Goal: Task Accomplishment & Management: Complete application form

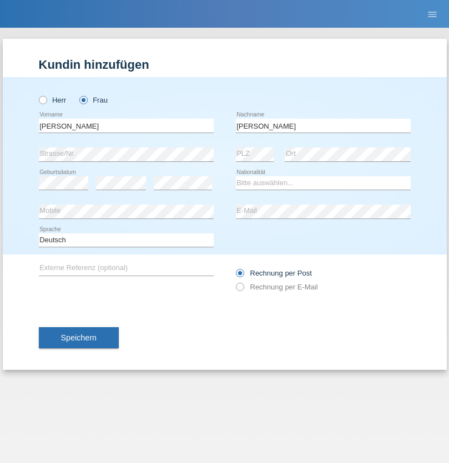
type input "[PERSON_NAME]"
select select "UA"
select select "C"
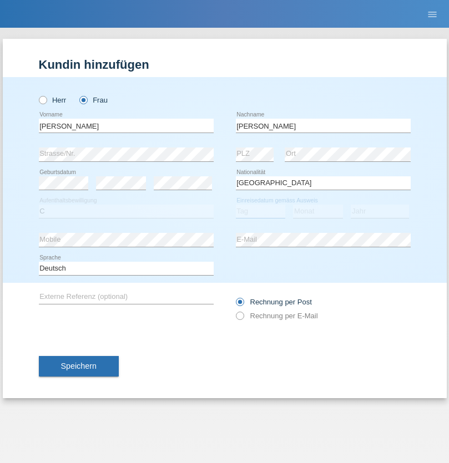
select select "09"
select select "12"
select select "2021"
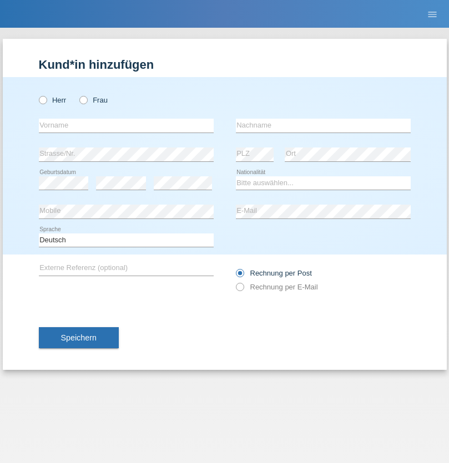
radio input "true"
click at [126, 125] on input "text" at bounding box center [126, 126] width 175 height 14
type input "K"
click at [323, 125] on input "text" at bounding box center [323, 126] width 175 height 14
type input "Keel"
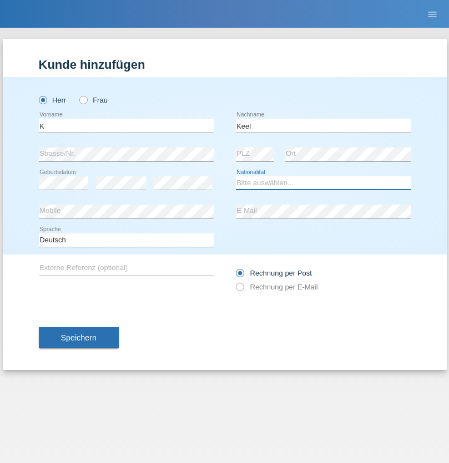
select select "CH"
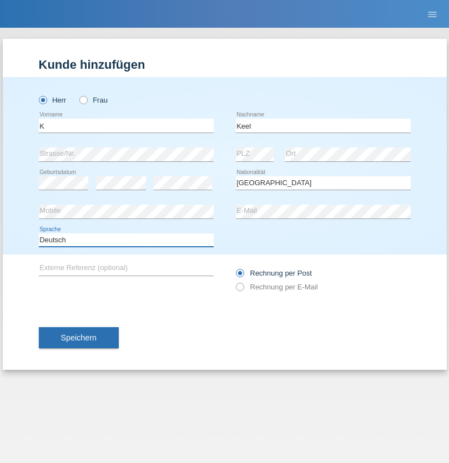
select select "en"
